Goal: Task Accomplishment & Management: Use online tool/utility

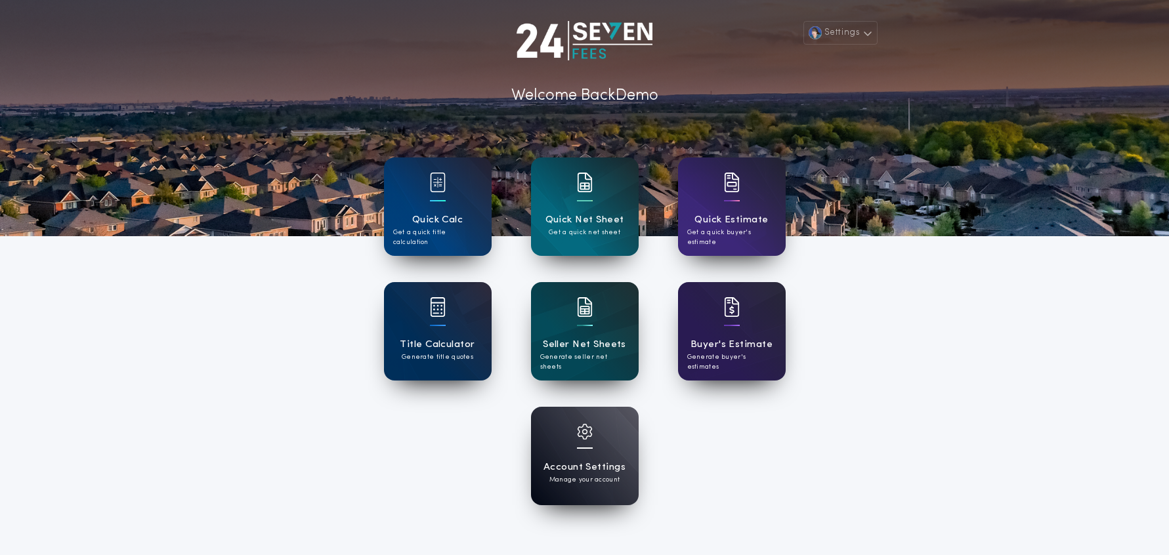
scroll to position [1, 0]
click at [944, 300] on div "Settings Welcome Back Demo Quick Calc Get a quick title calculation Quick Net S…" at bounding box center [584, 342] width 1169 height 686
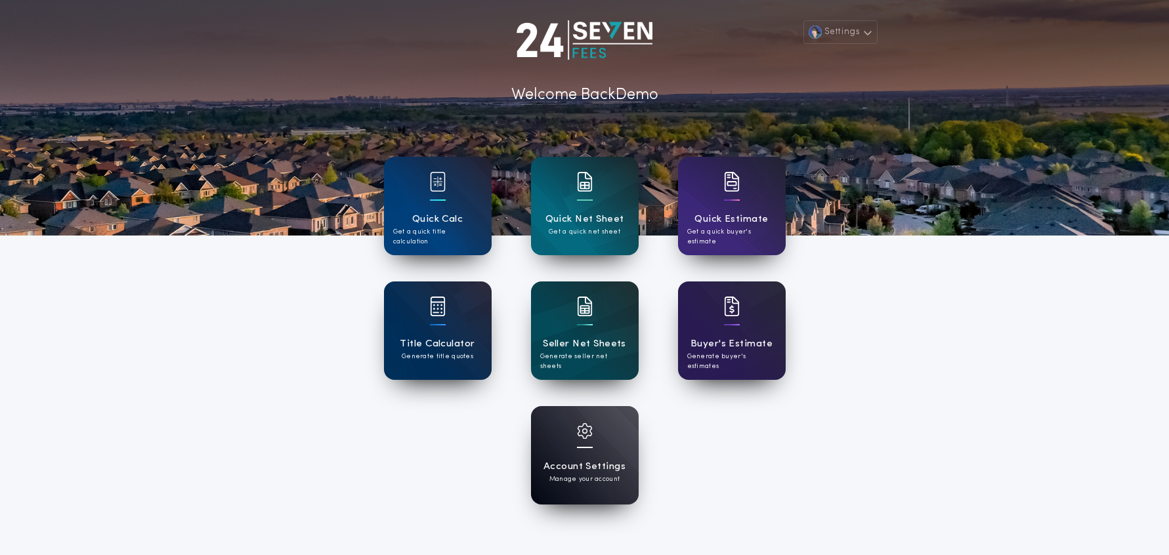
click at [617, 448] on div "Account Settings Manage your account" at bounding box center [585, 455] width 108 height 98
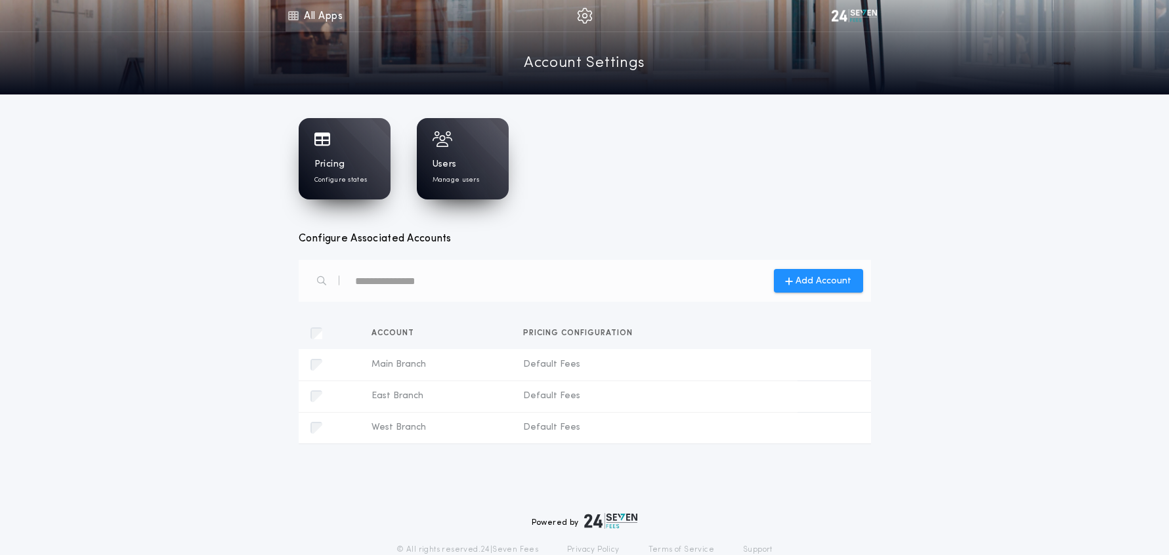
click at [304, 18] on link "All Apps" at bounding box center [314, 15] width 59 height 31
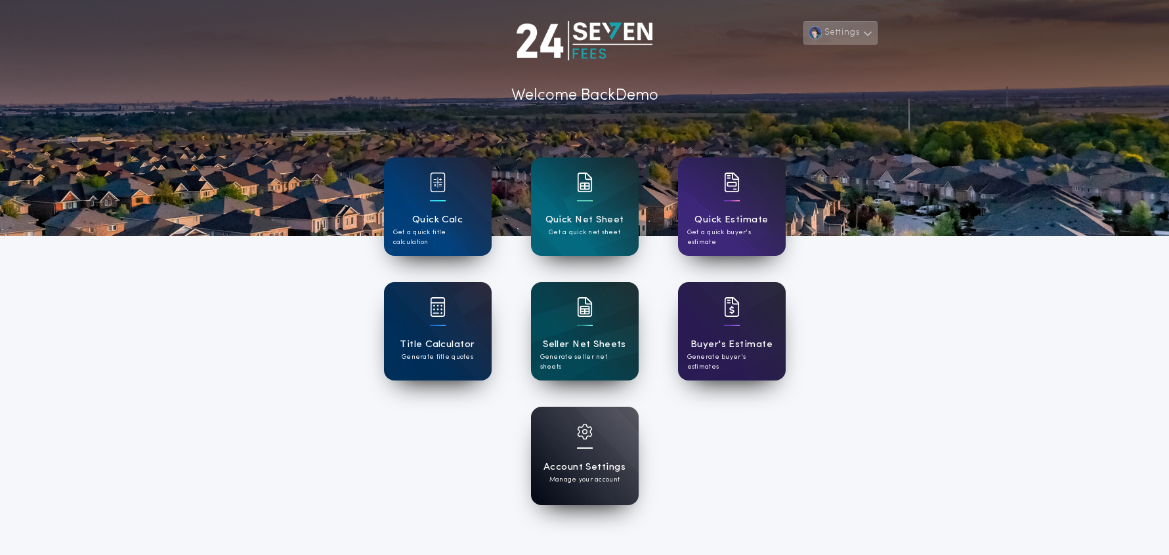
click at [851, 37] on button "Settings" at bounding box center [839, 33] width 73 height 24
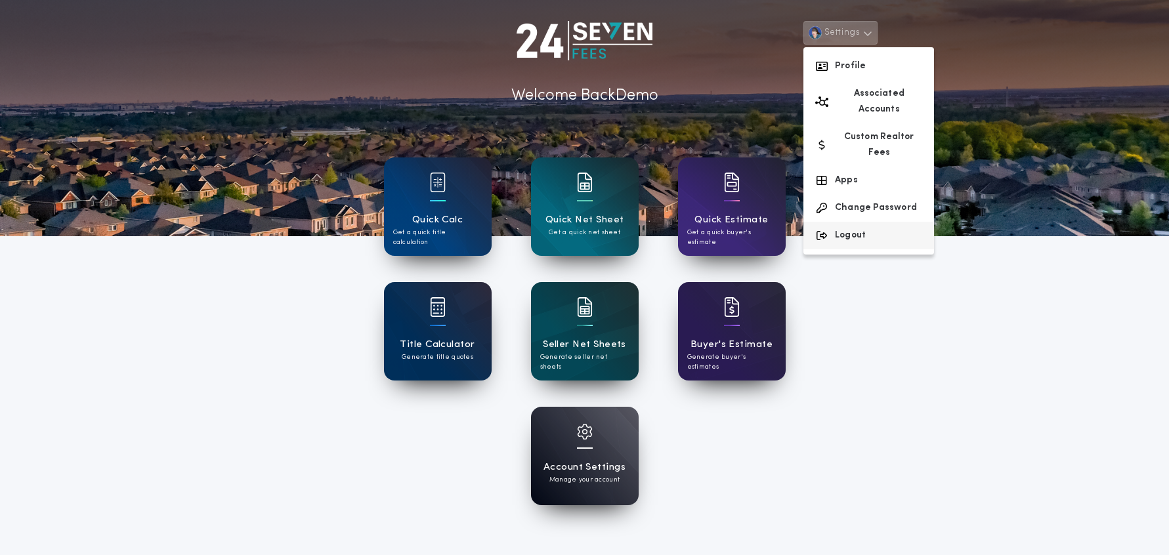
click at [833, 222] on button "Logout" at bounding box center [868, 236] width 131 height 28
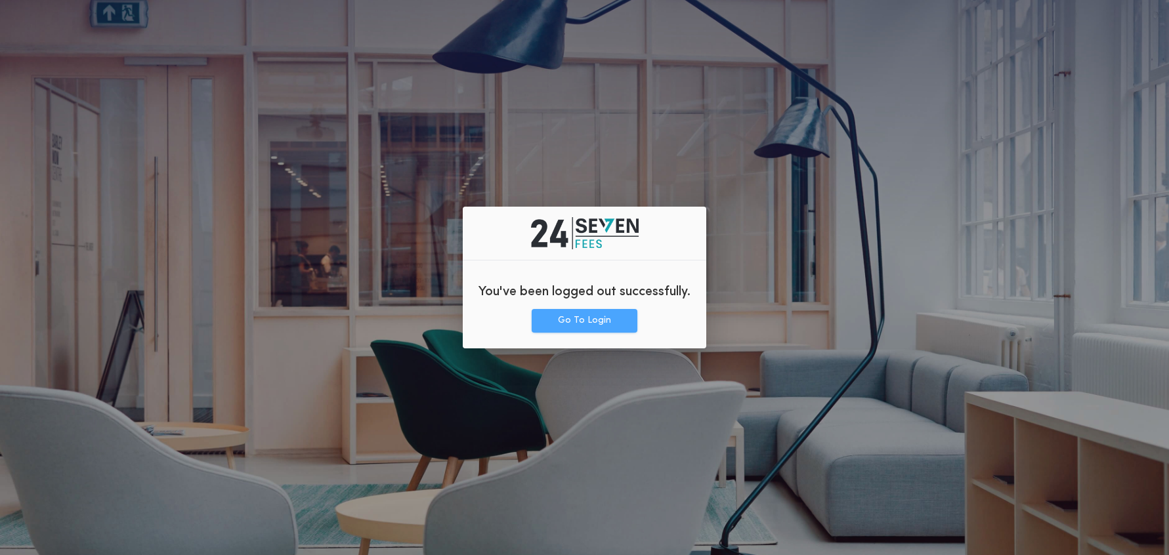
click at [600, 325] on button "Go To Login" at bounding box center [585, 321] width 106 height 24
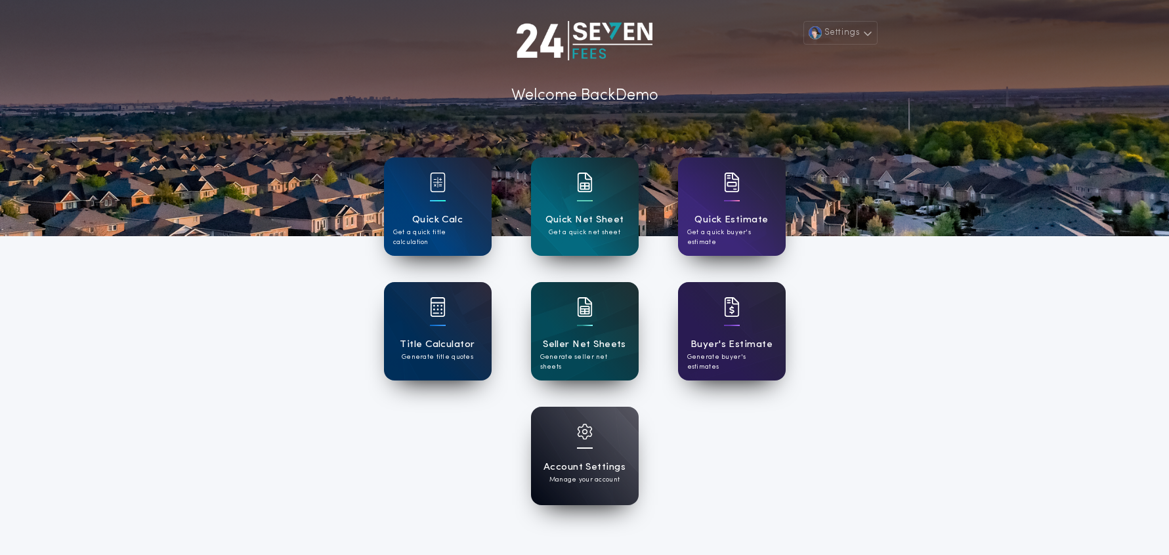
click at [782, 505] on div "Quick Calc Get a quick title calculation Quick Net Sheet Get a quick net sheet …" at bounding box center [585, 331] width 402 height 374
click at [574, 345] on h1 "Seller Net Sheets" at bounding box center [584, 344] width 83 height 15
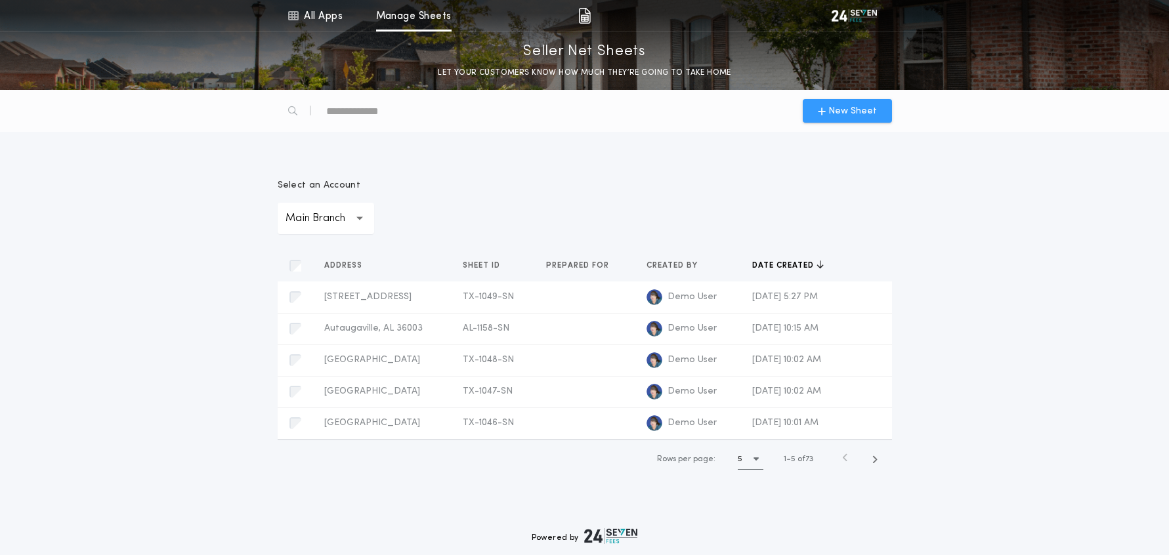
click at [861, 110] on span "New Sheet" at bounding box center [852, 111] width 49 height 14
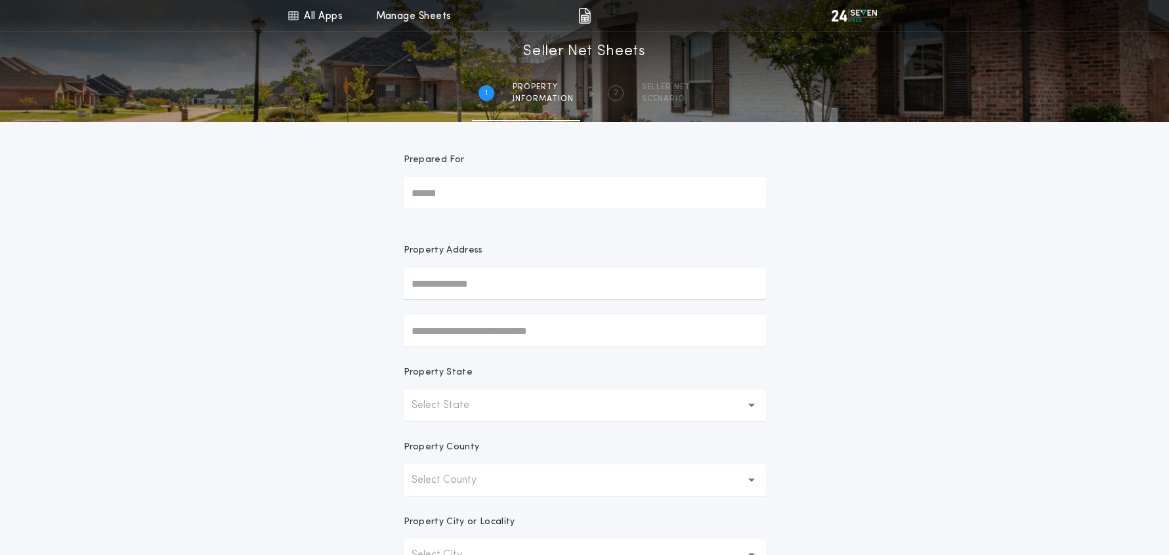
click at [478, 271] on input "text" at bounding box center [585, 283] width 362 height 31
drag, startPoint x: 493, startPoint y: 310, endPoint x: 564, endPoint y: 327, distance: 72.7
click at [493, 310] on button "760 Skyline Ridge Lookout, Wimberley, TX, 78676, USA" at bounding box center [585, 310] width 362 height 20
type input "**********"
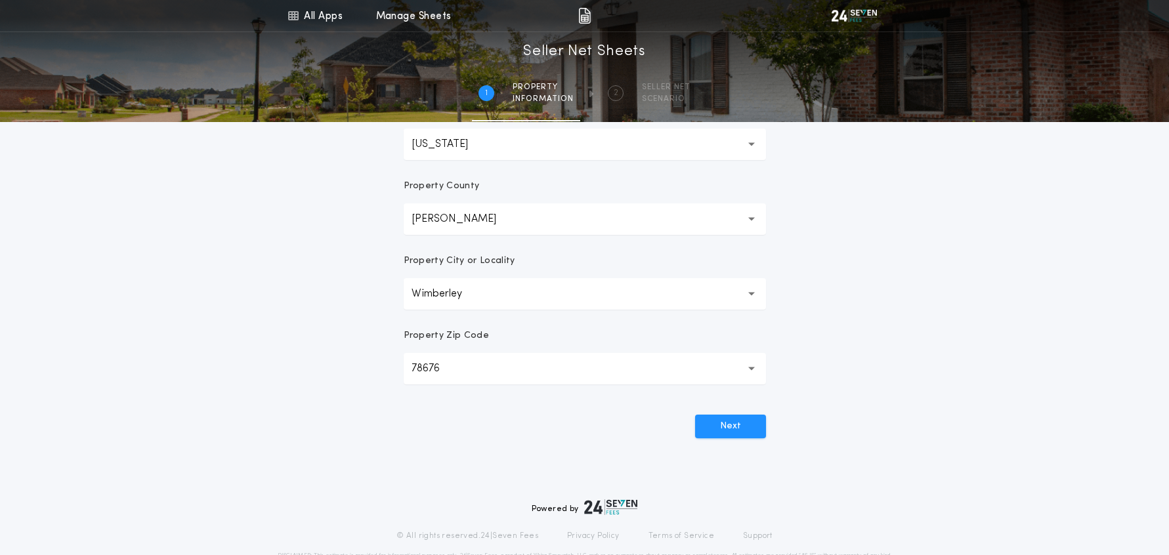
scroll to position [300, 0]
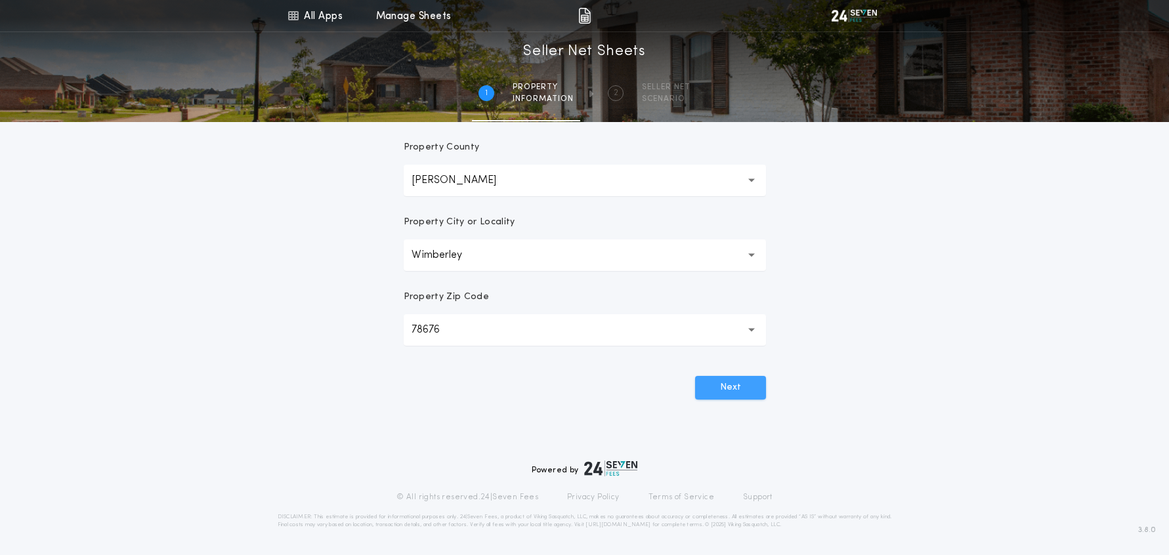
click at [733, 385] on button "Next" at bounding box center [730, 388] width 71 height 24
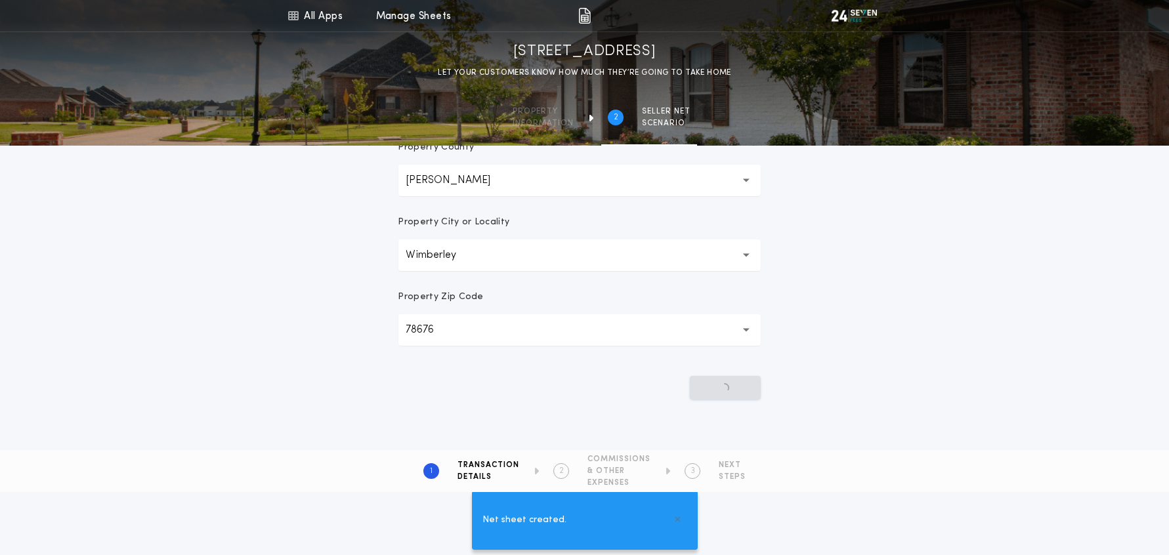
scroll to position [0, 0]
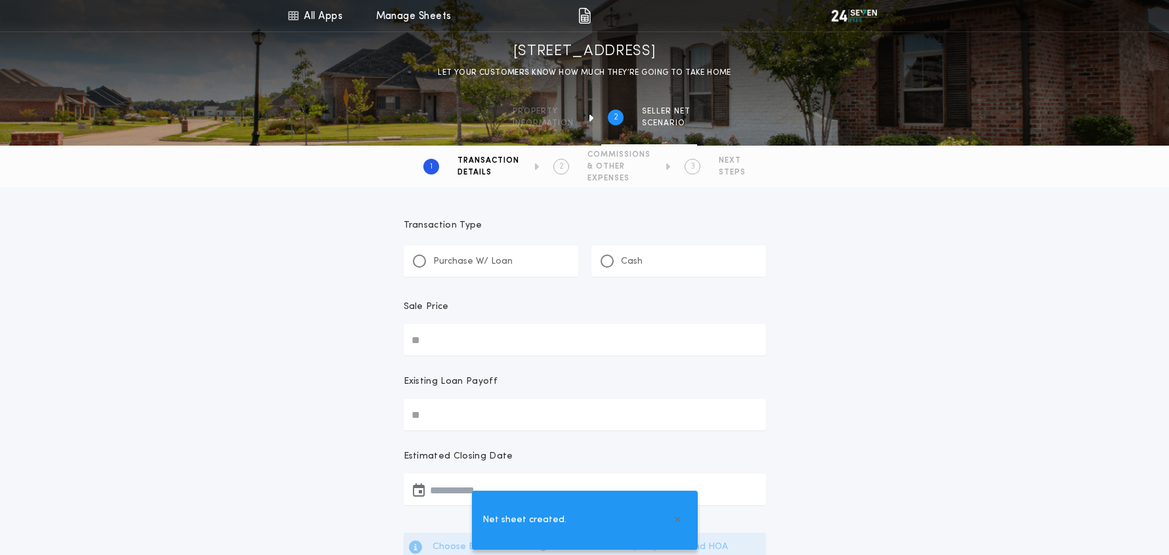
click at [478, 260] on p "Purchase W/ Loan" at bounding box center [472, 261] width 79 height 13
click at [490, 341] on input "Sale Price" at bounding box center [585, 339] width 362 height 31
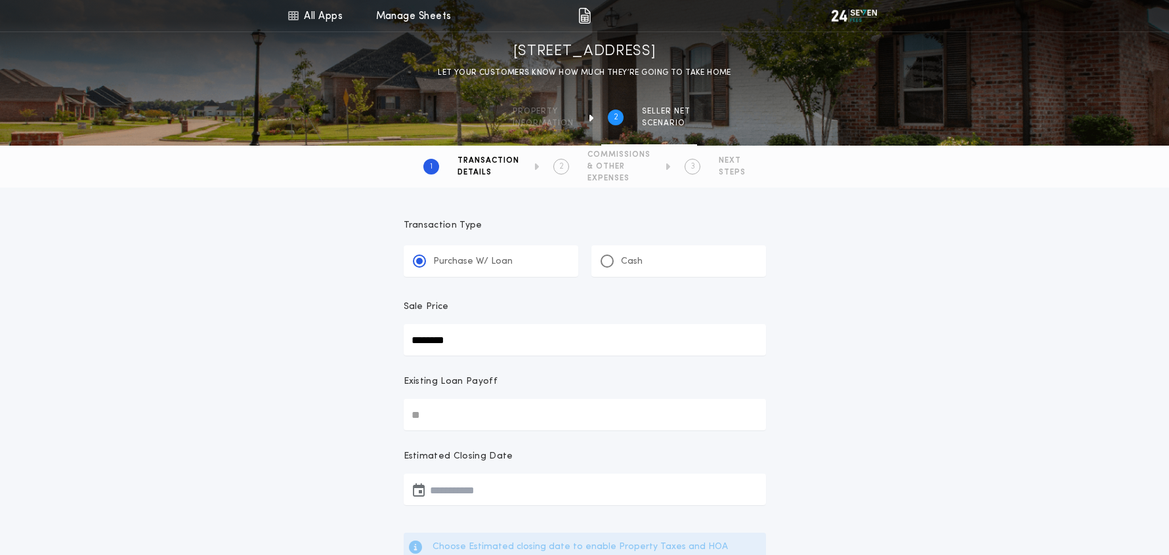
type input "********"
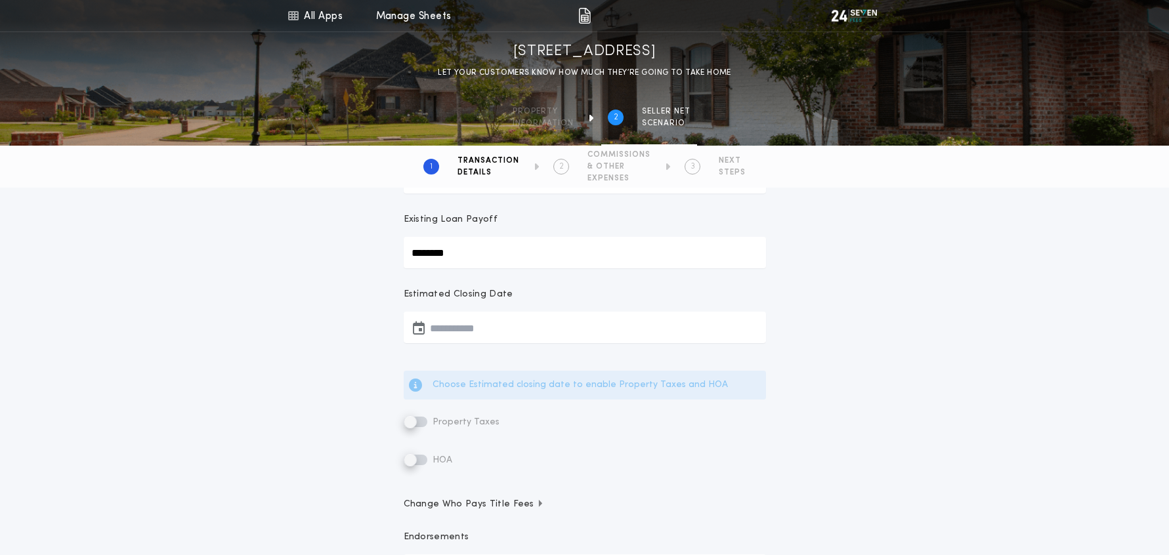
scroll to position [227, 0]
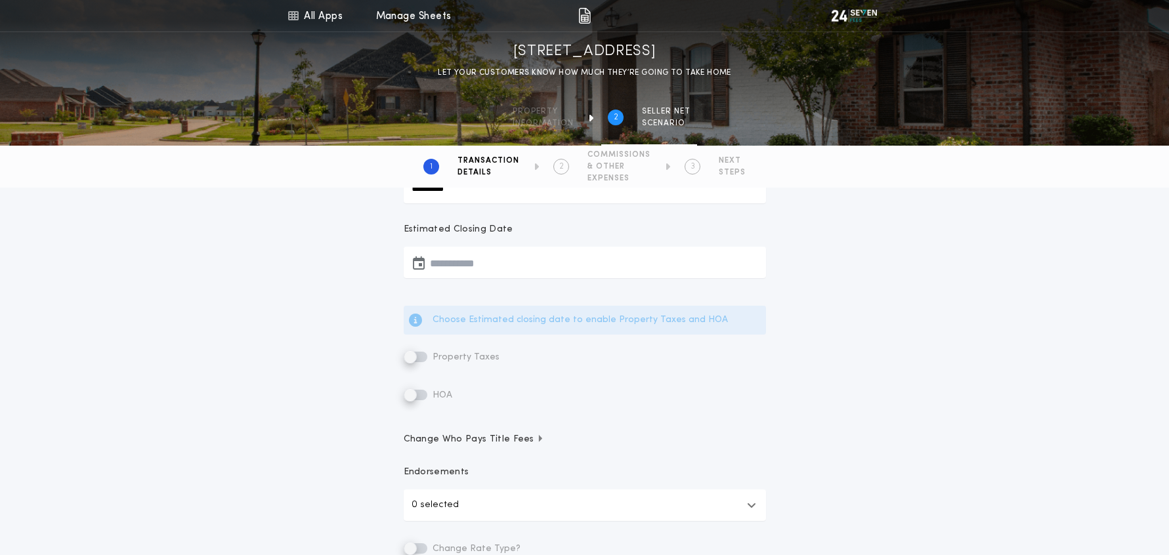
click at [486, 263] on button "button" at bounding box center [585, 262] width 362 height 31
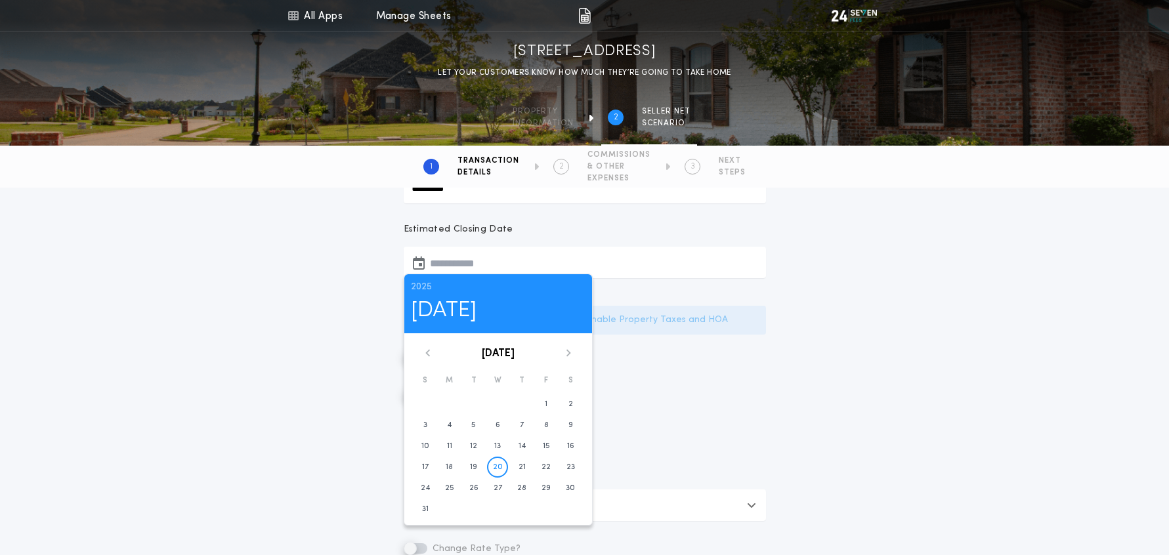
click at [572, 356] on div "August 2025" at bounding box center [497, 353] width 169 height 8
drag, startPoint x: 567, startPoint y: 351, endPoint x: 568, endPoint y: 388, distance: 37.4
click at [566, 351] on icon at bounding box center [568, 353] width 8 height 8
drag, startPoint x: 541, startPoint y: 465, endPoint x: 550, endPoint y: 463, distance: 9.6
click at [541, 465] on time "26" at bounding box center [545, 467] width 9 height 10
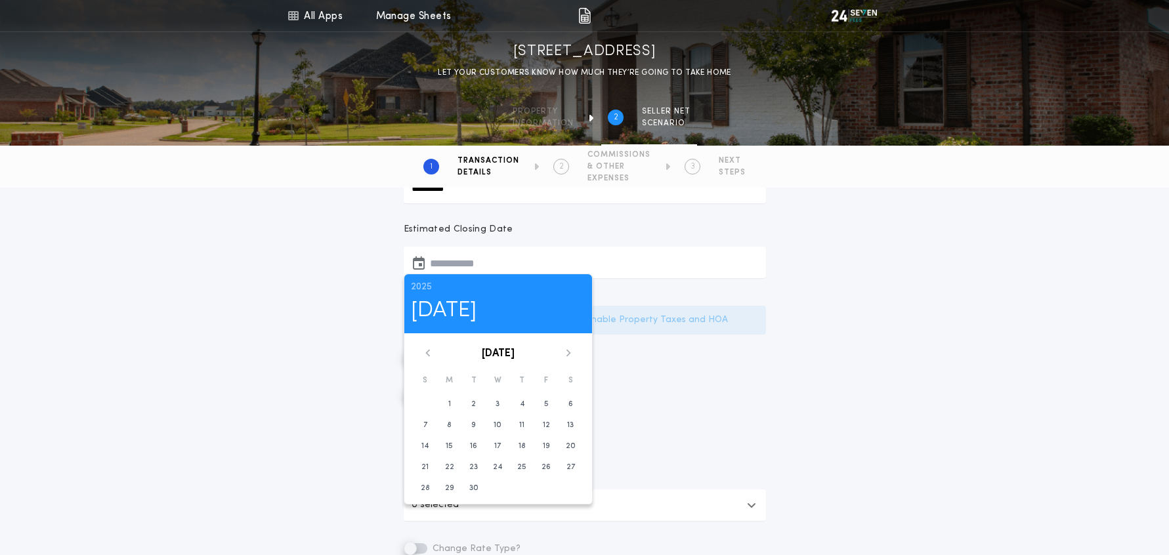
type input "**********"
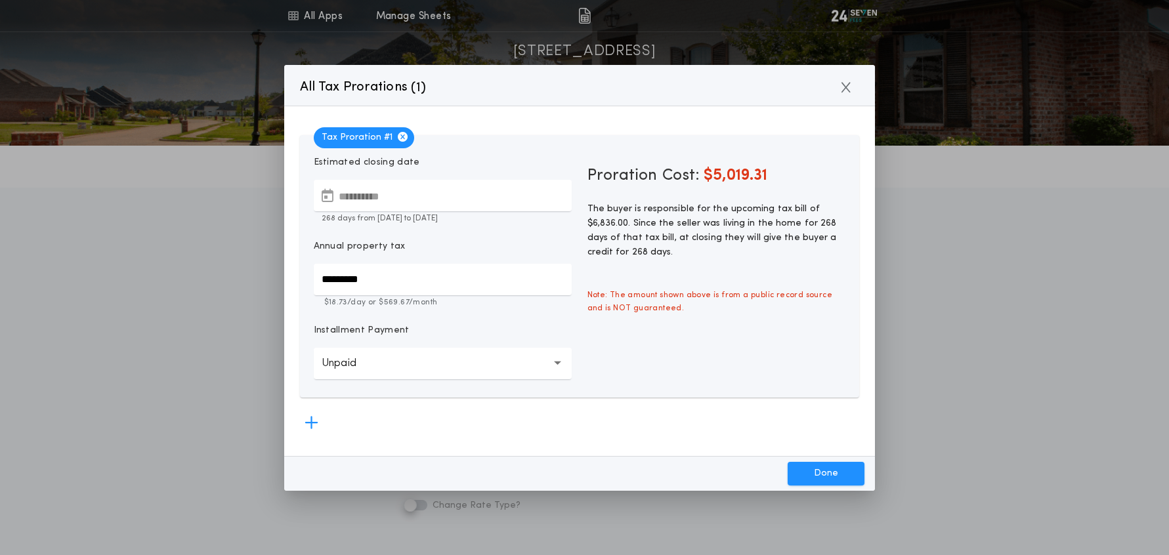
drag, startPoint x: 379, startPoint y: 274, endPoint x: 392, endPoint y: 274, distance: 13.8
click at [379, 273] on input "*********" at bounding box center [443, 279] width 258 height 31
click at [833, 478] on button "Done" at bounding box center [825, 474] width 77 height 24
type input "*********"
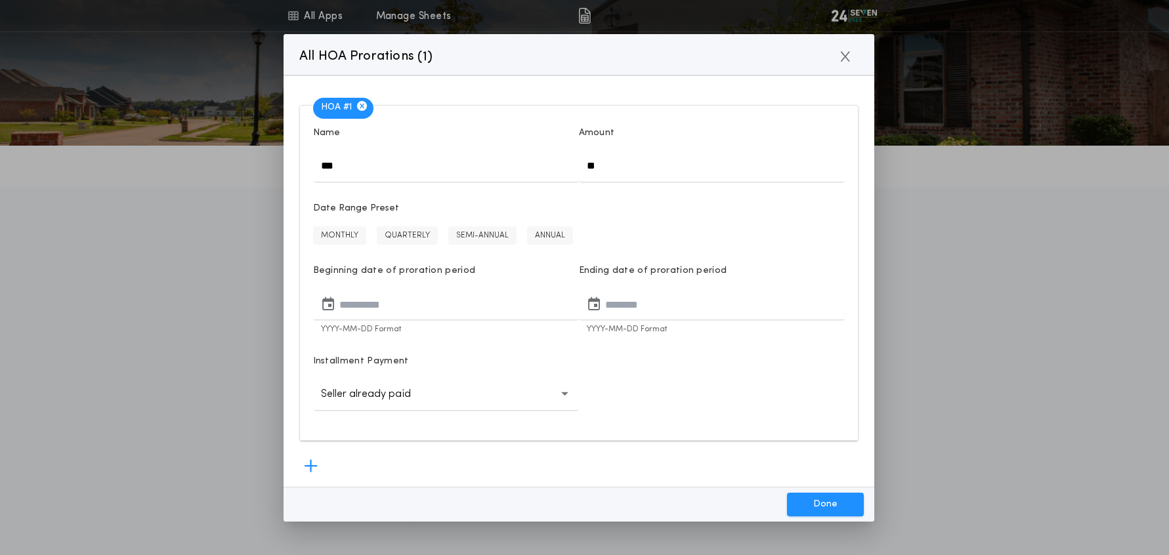
click at [666, 169] on input "**" at bounding box center [712, 165] width 266 height 31
type input "****"
click at [350, 237] on button "MONTHLY" at bounding box center [339, 235] width 53 height 18
type input "**********"
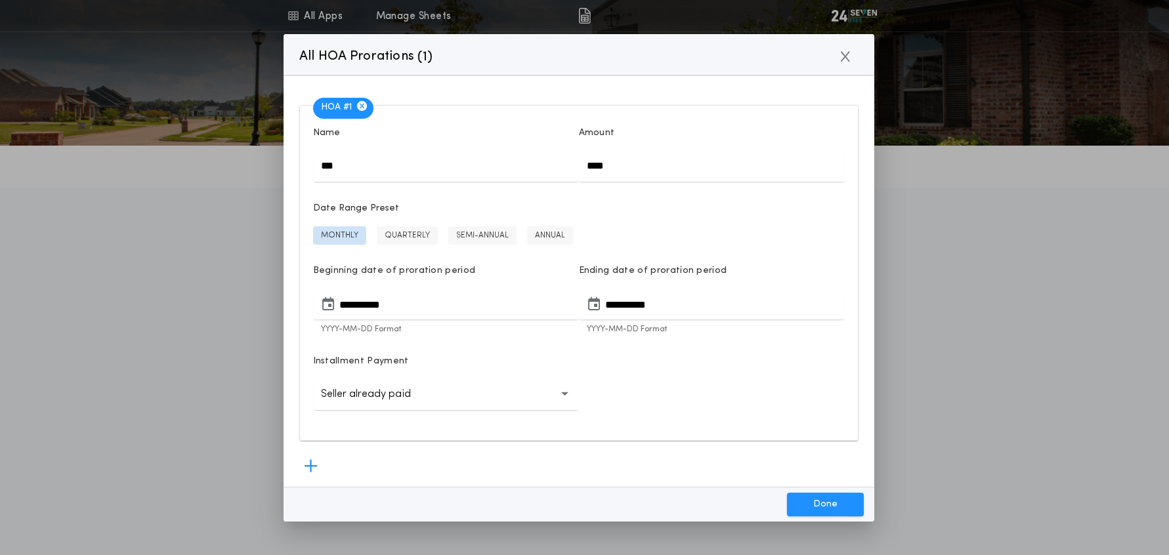
click at [568, 396] on icon "button" at bounding box center [564, 394] width 7 height 5
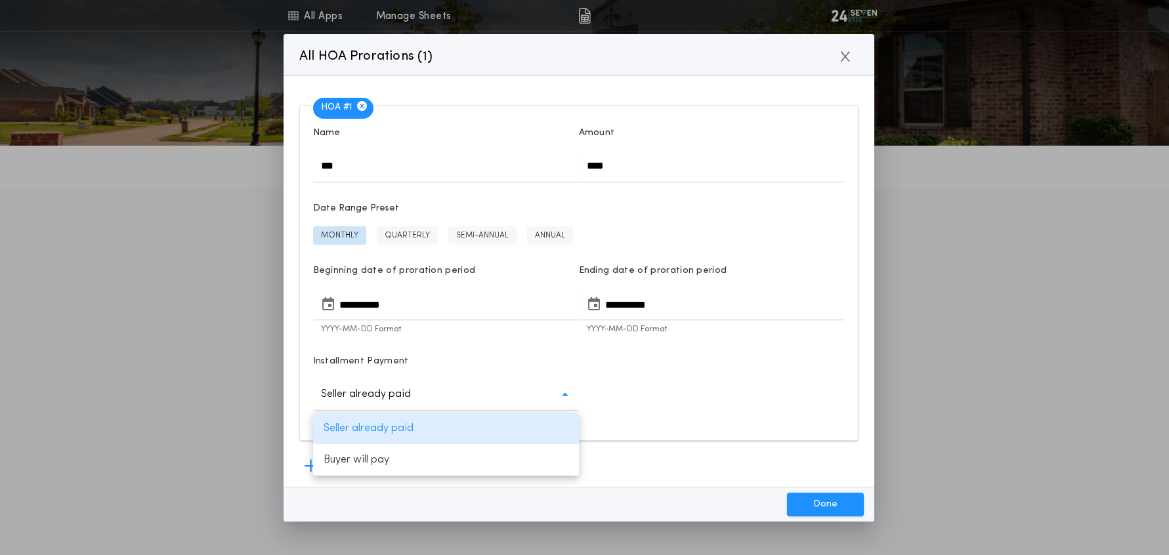
drag, startPoint x: 675, startPoint y: 442, endPoint x: 742, endPoint y: 477, distance: 75.4
click at [675, 442] on div "**********" at bounding box center [578, 280] width 591 height 411
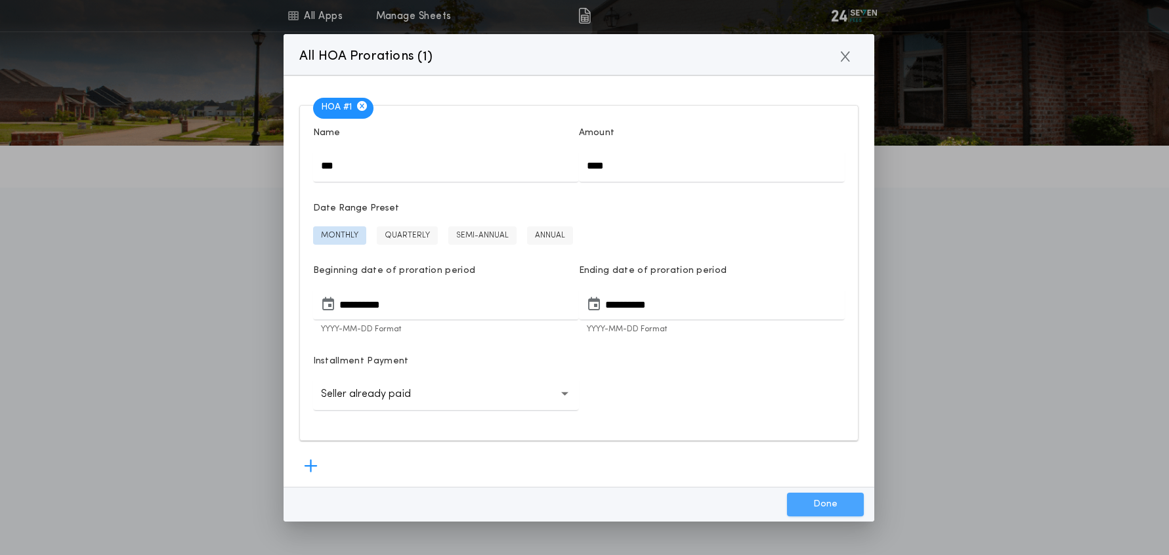
click at [828, 508] on button "Done" at bounding box center [825, 505] width 77 height 24
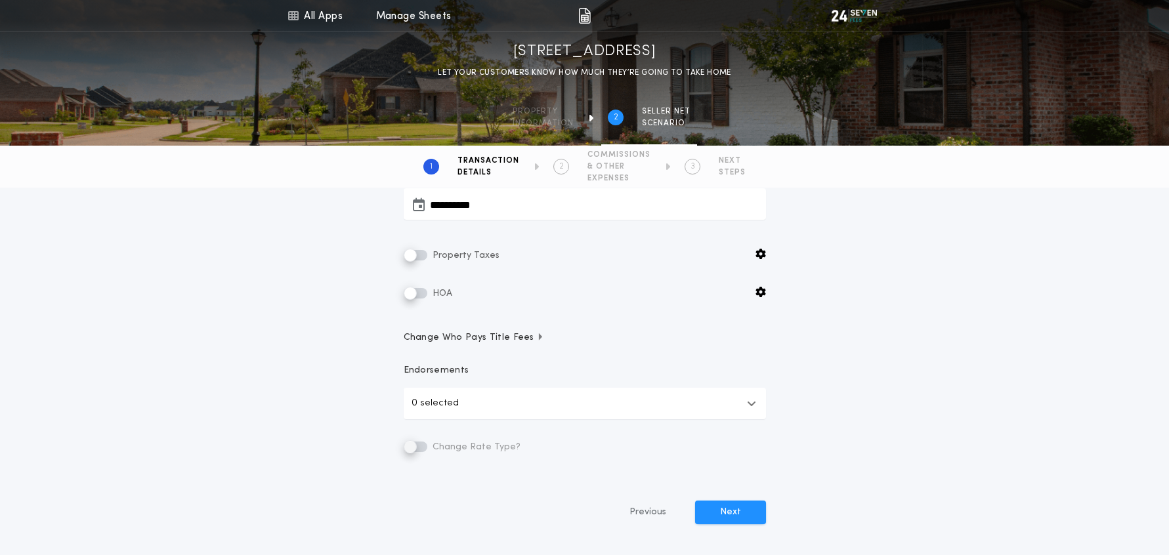
scroll to position [346, 0]
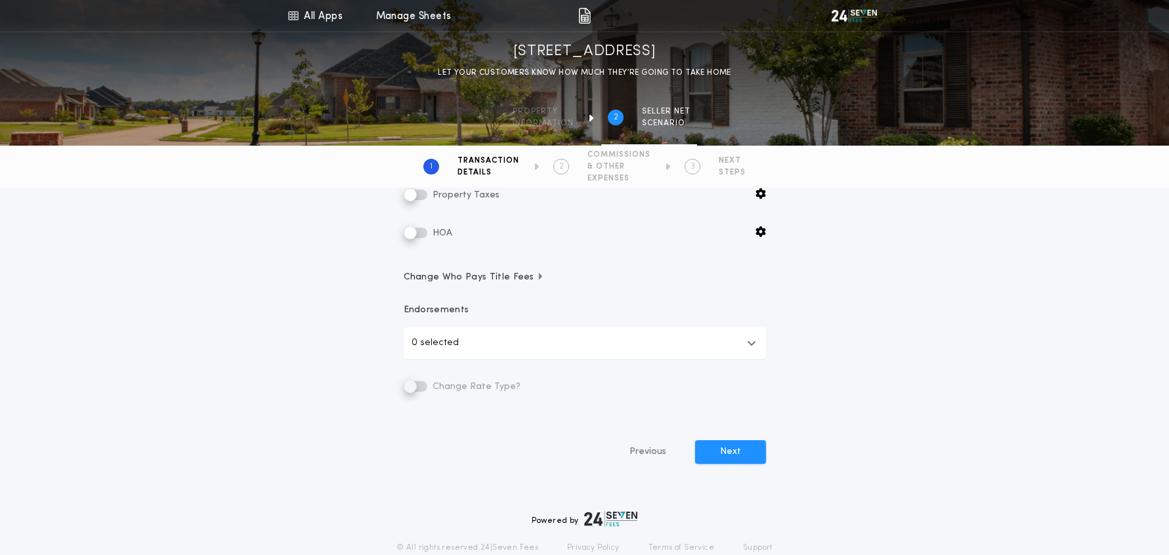
click at [493, 276] on span "Change Who Pays Title Fees" at bounding box center [474, 277] width 141 height 13
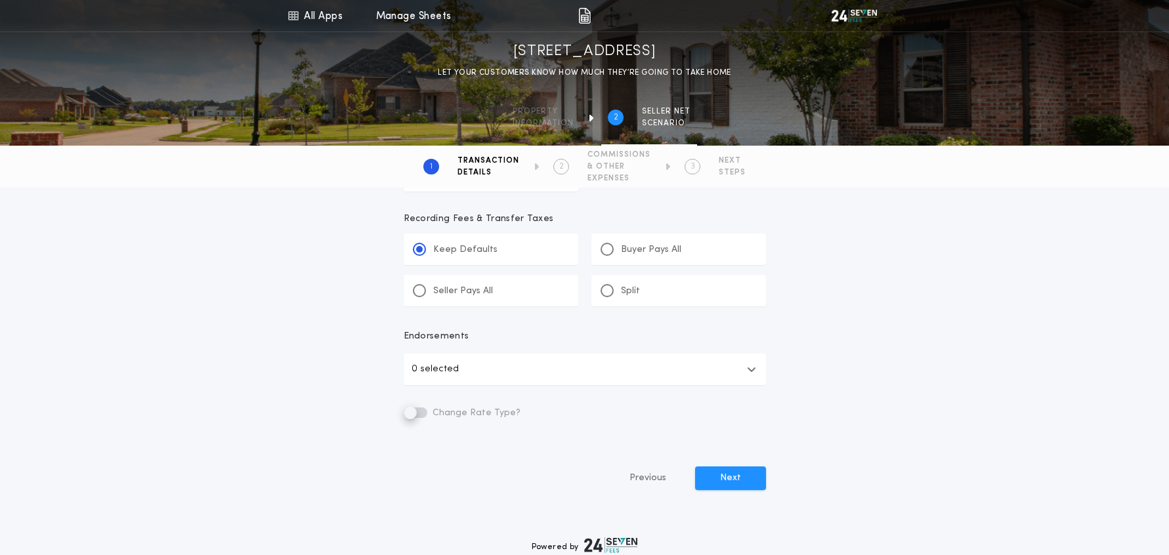
scroll to position [854, 0]
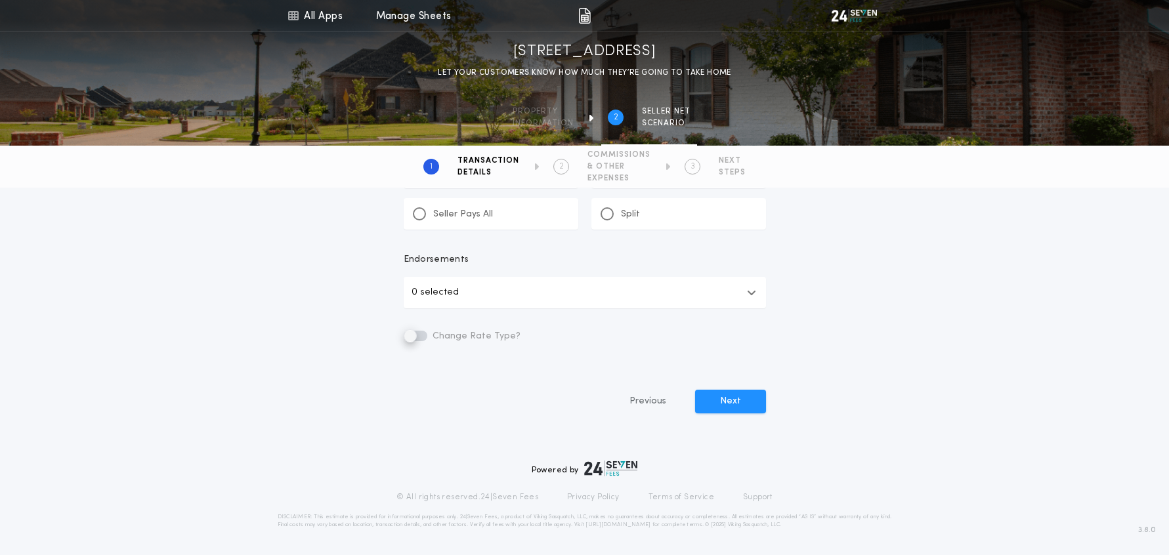
click at [664, 298] on button "0 selected" at bounding box center [585, 292] width 362 height 31
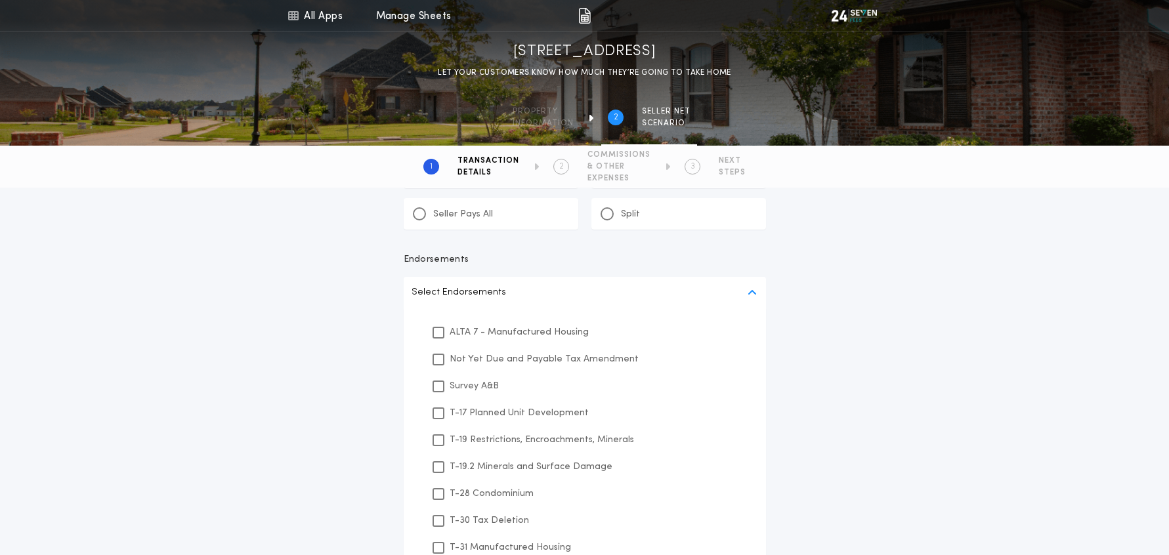
click at [756, 299] on button "Select Endorsements" at bounding box center [585, 292] width 362 height 31
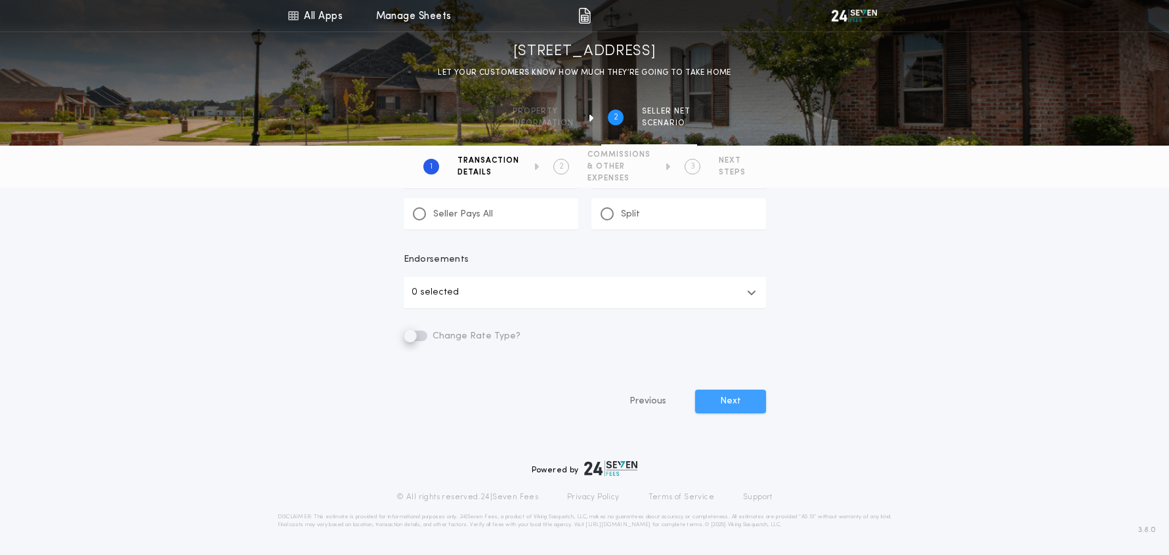
click at [739, 408] on button "Next" at bounding box center [730, 402] width 71 height 24
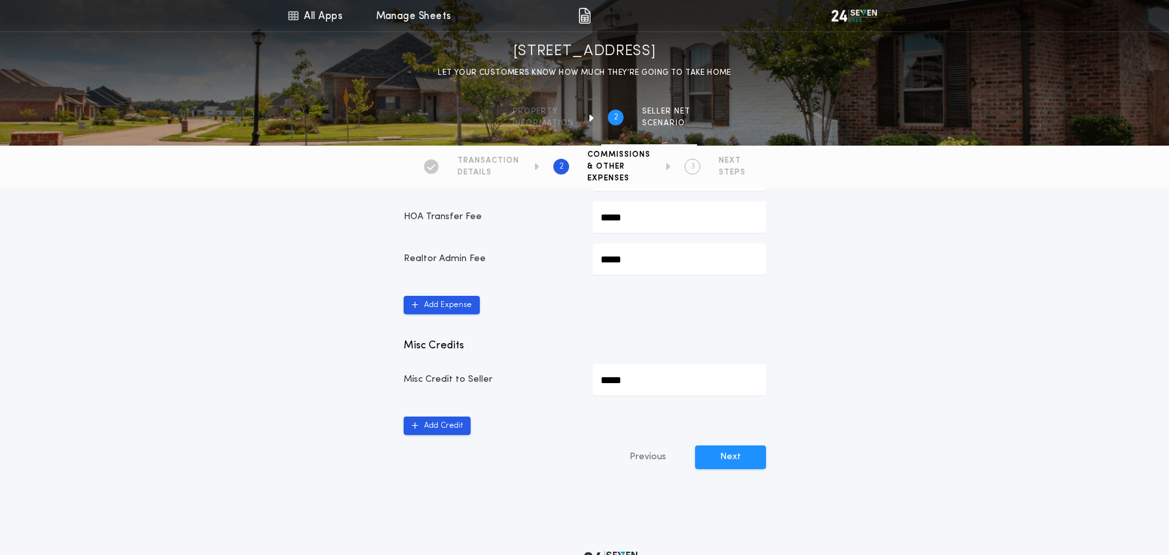
scroll to position [681, 0]
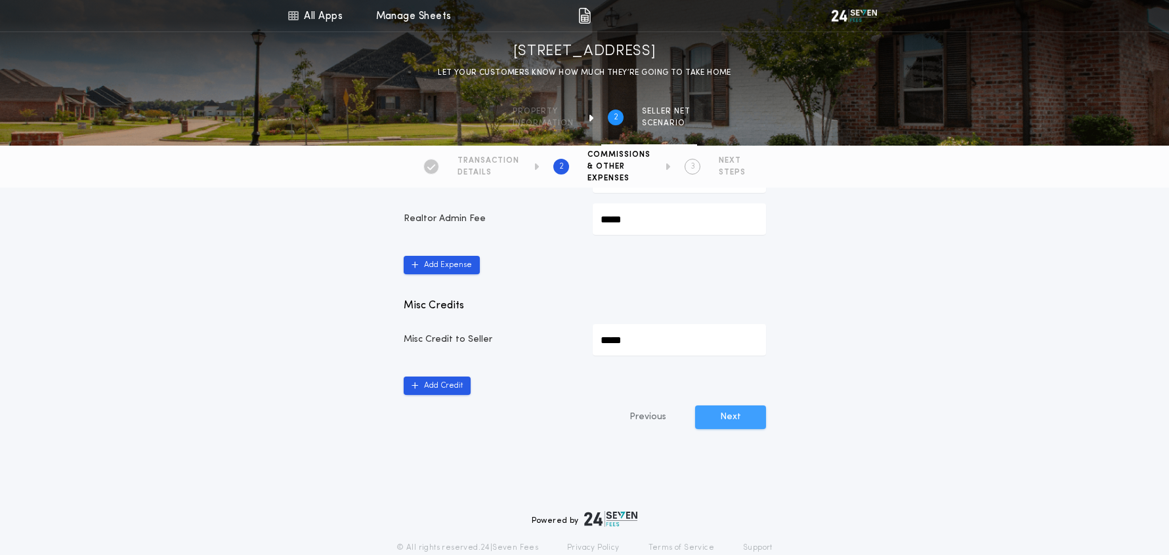
click at [723, 417] on button "Next" at bounding box center [730, 418] width 71 height 24
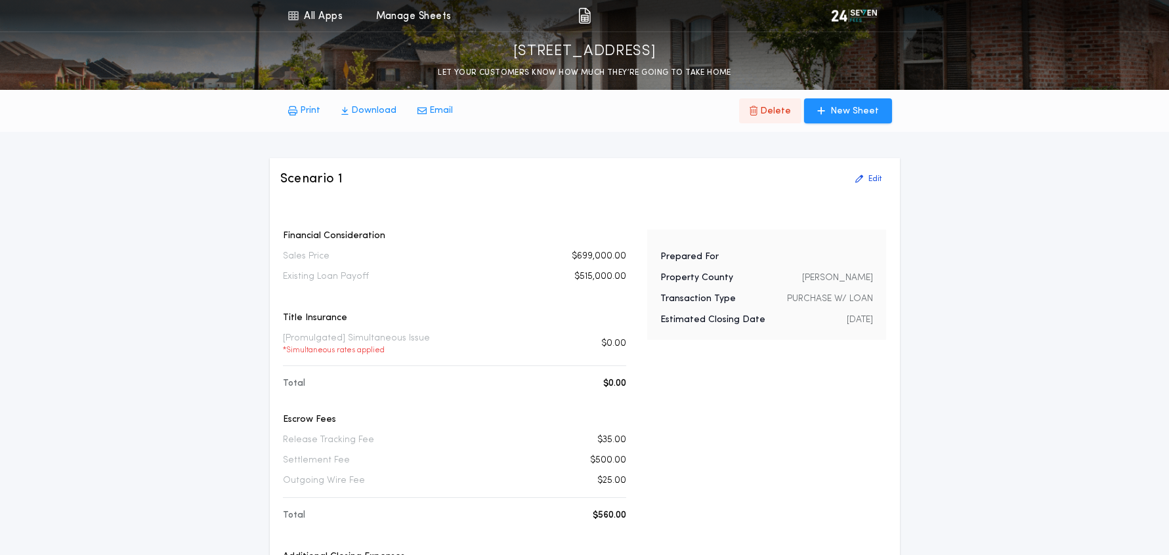
click at [772, 115] on p "Delete" at bounding box center [775, 111] width 31 height 13
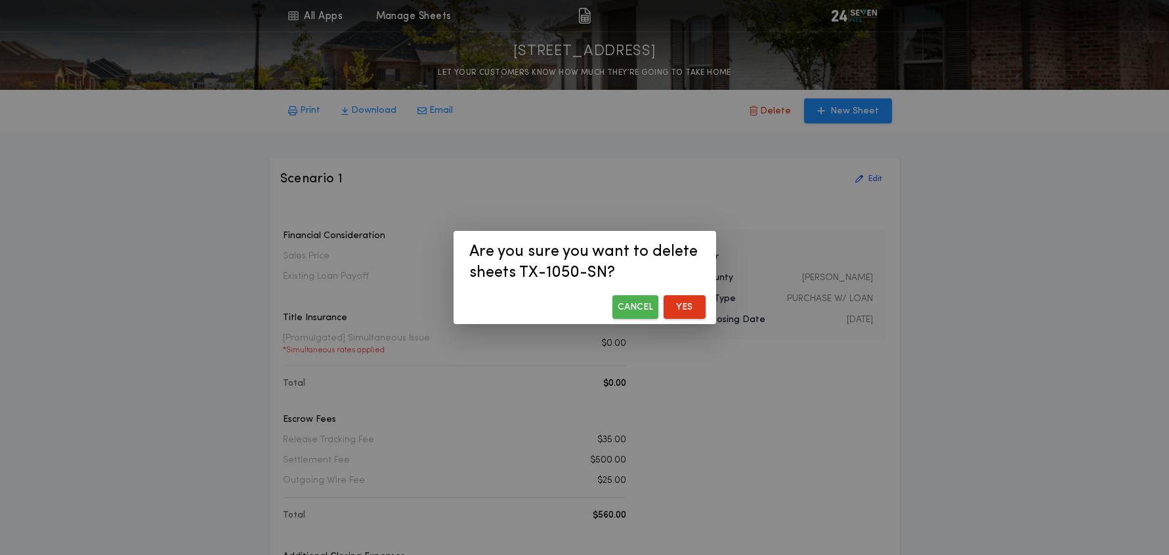
drag, startPoint x: 678, startPoint y: 305, endPoint x: 736, endPoint y: 318, distance: 59.7
click at [679, 304] on button "Yes" at bounding box center [684, 307] width 42 height 24
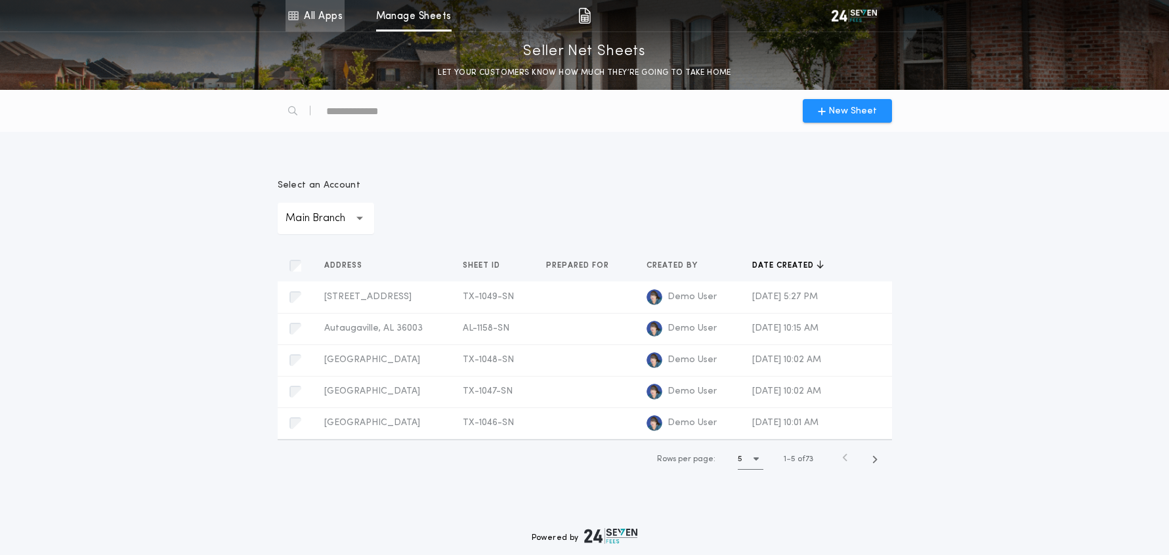
click at [302, 16] on link "All Apps" at bounding box center [314, 15] width 59 height 31
